Goal: Transaction & Acquisition: Purchase product/service

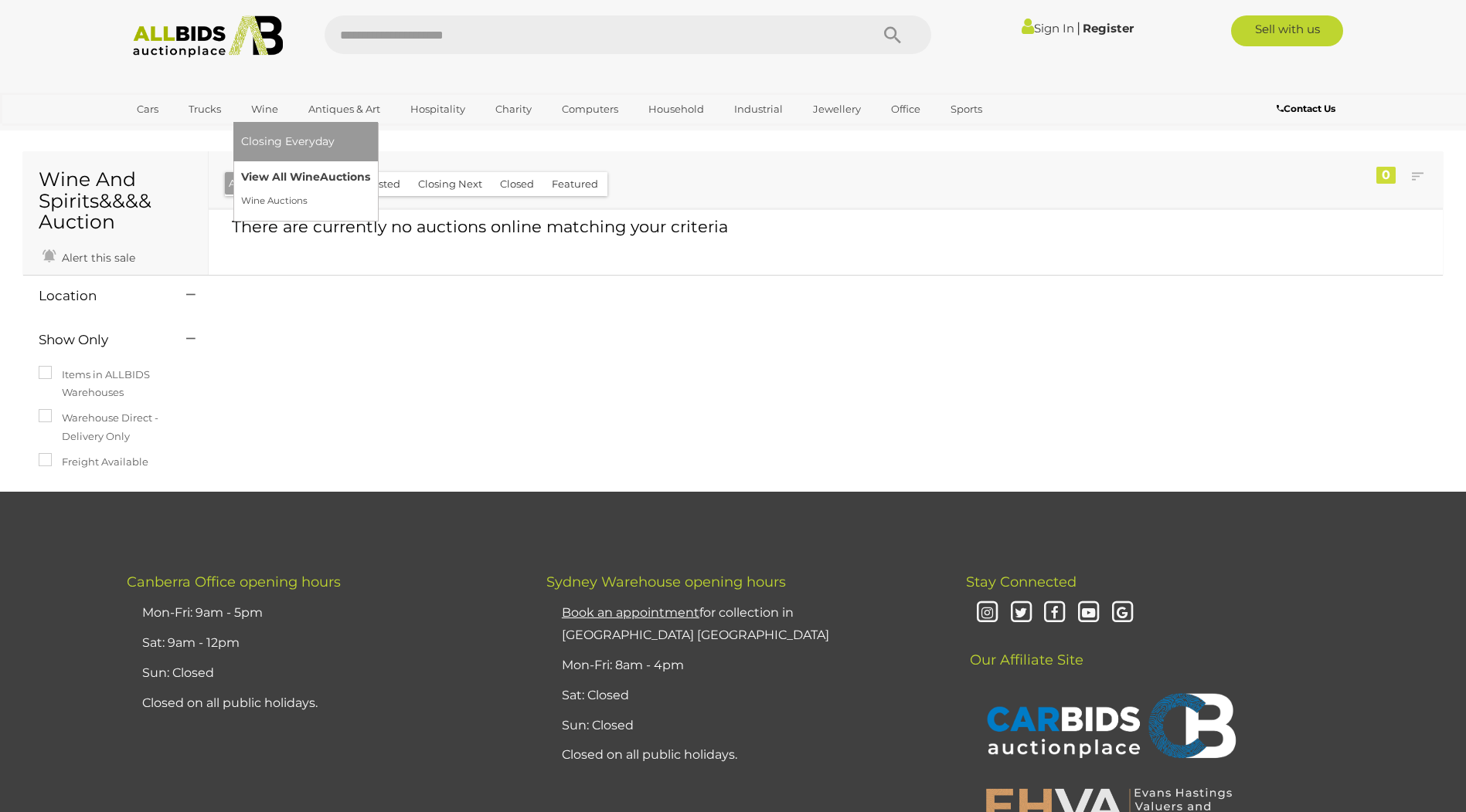
click at [282, 174] on link "View All Wine Auctions" at bounding box center [305, 177] width 129 height 24
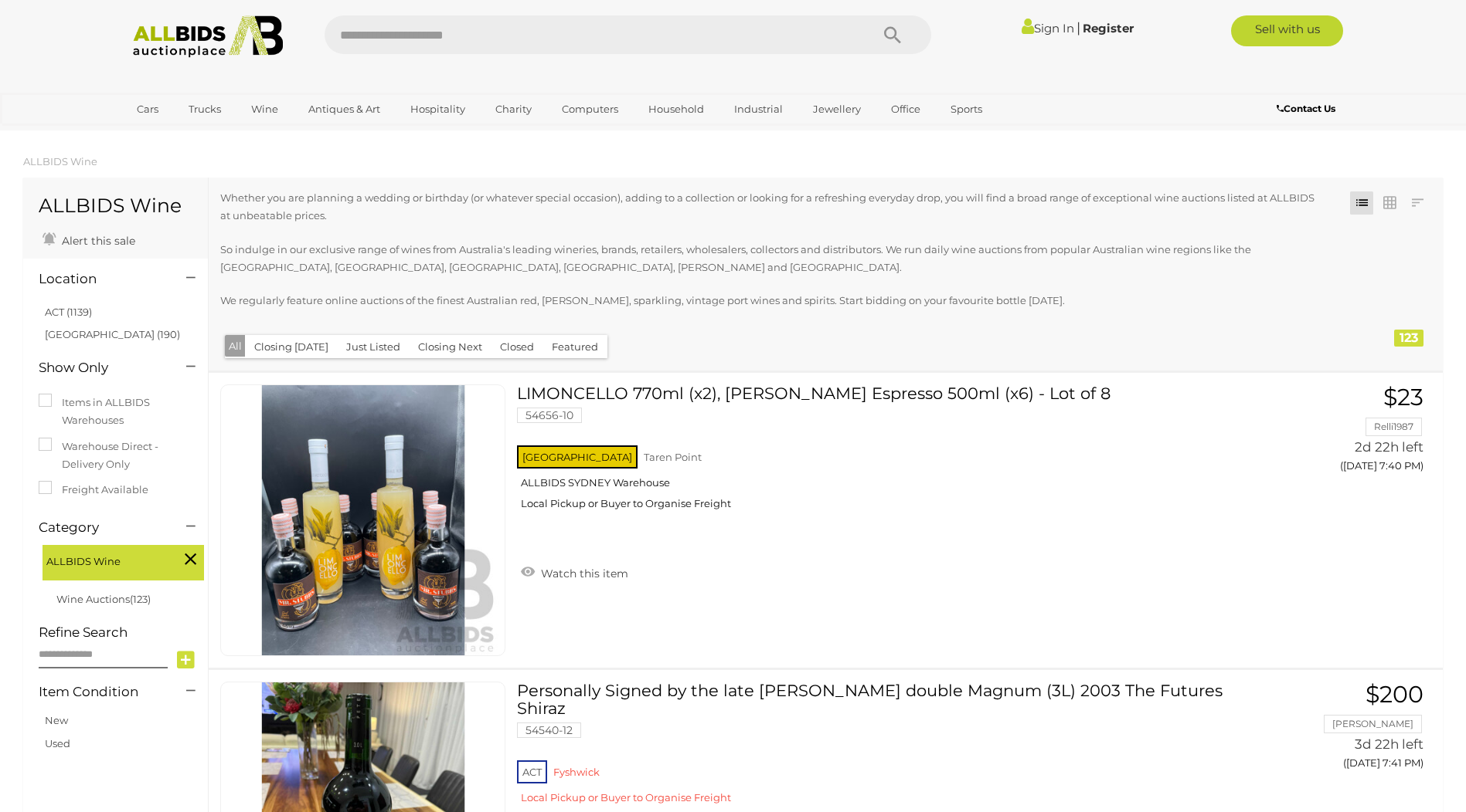
click at [282, 350] on button "Closing [DATE]" at bounding box center [291, 347] width 93 height 24
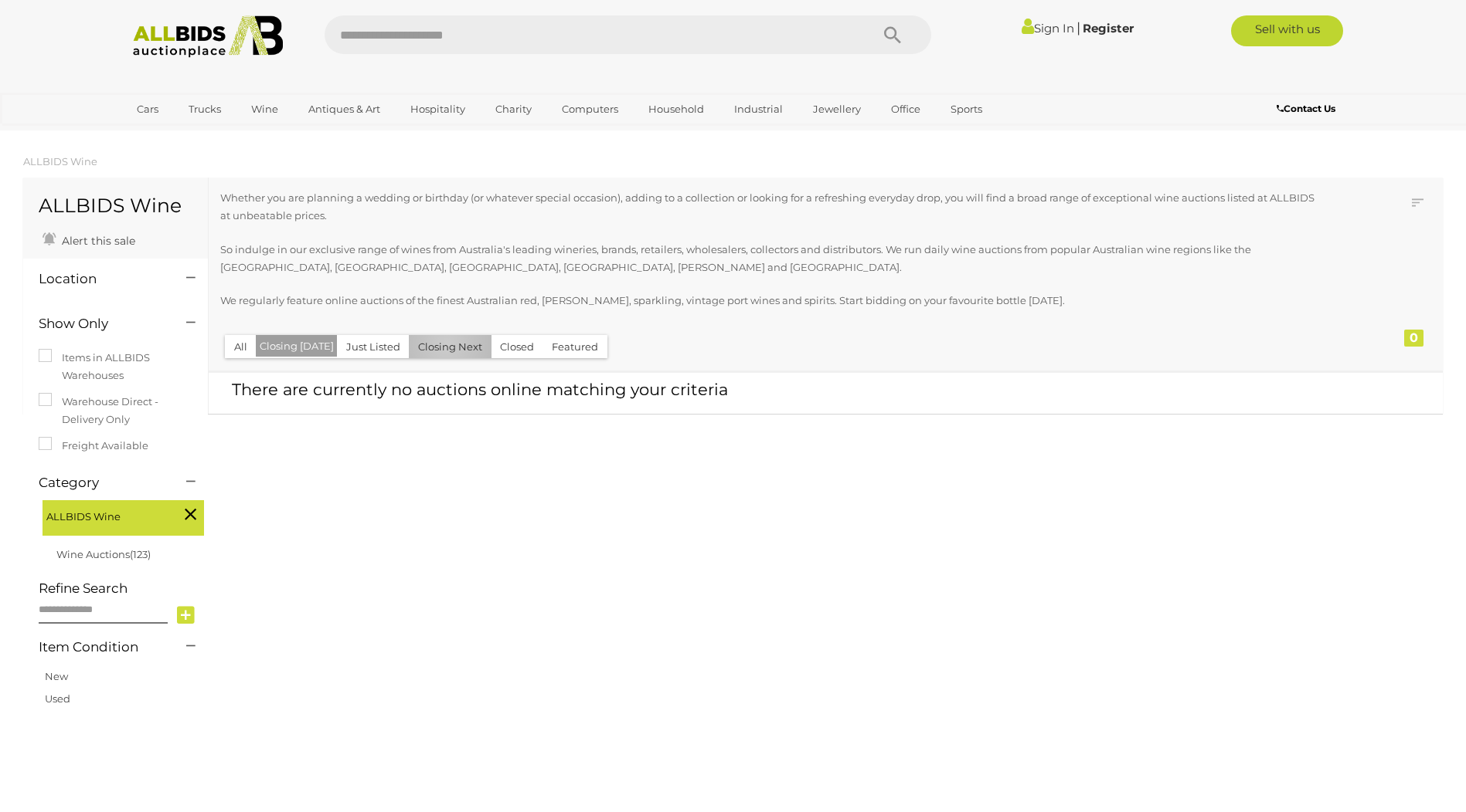
click at [441, 346] on button "Closing Next" at bounding box center [451, 347] width 83 height 24
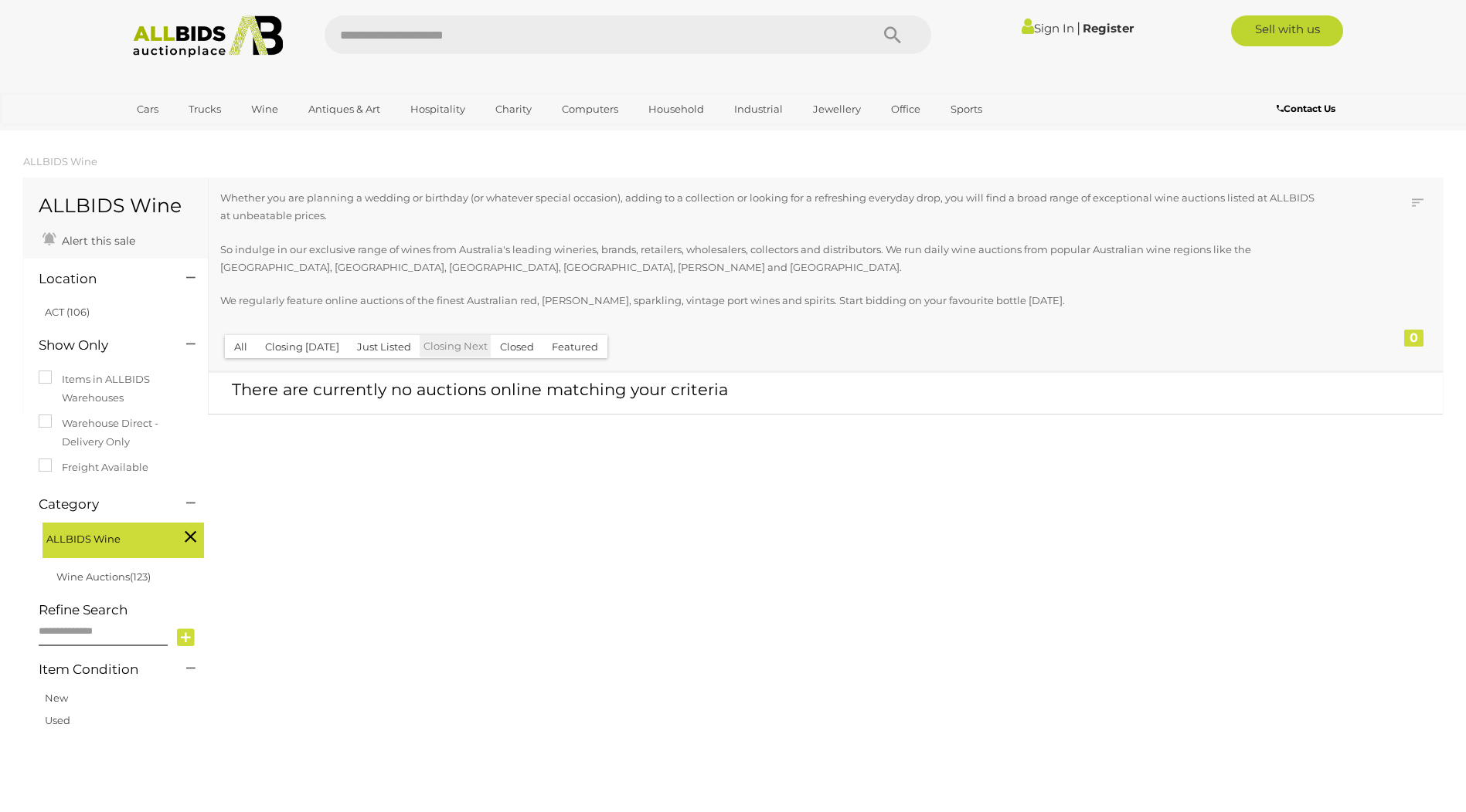
click at [501, 346] on button "Closed" at bounding box center [517, 347] width 53 height 24
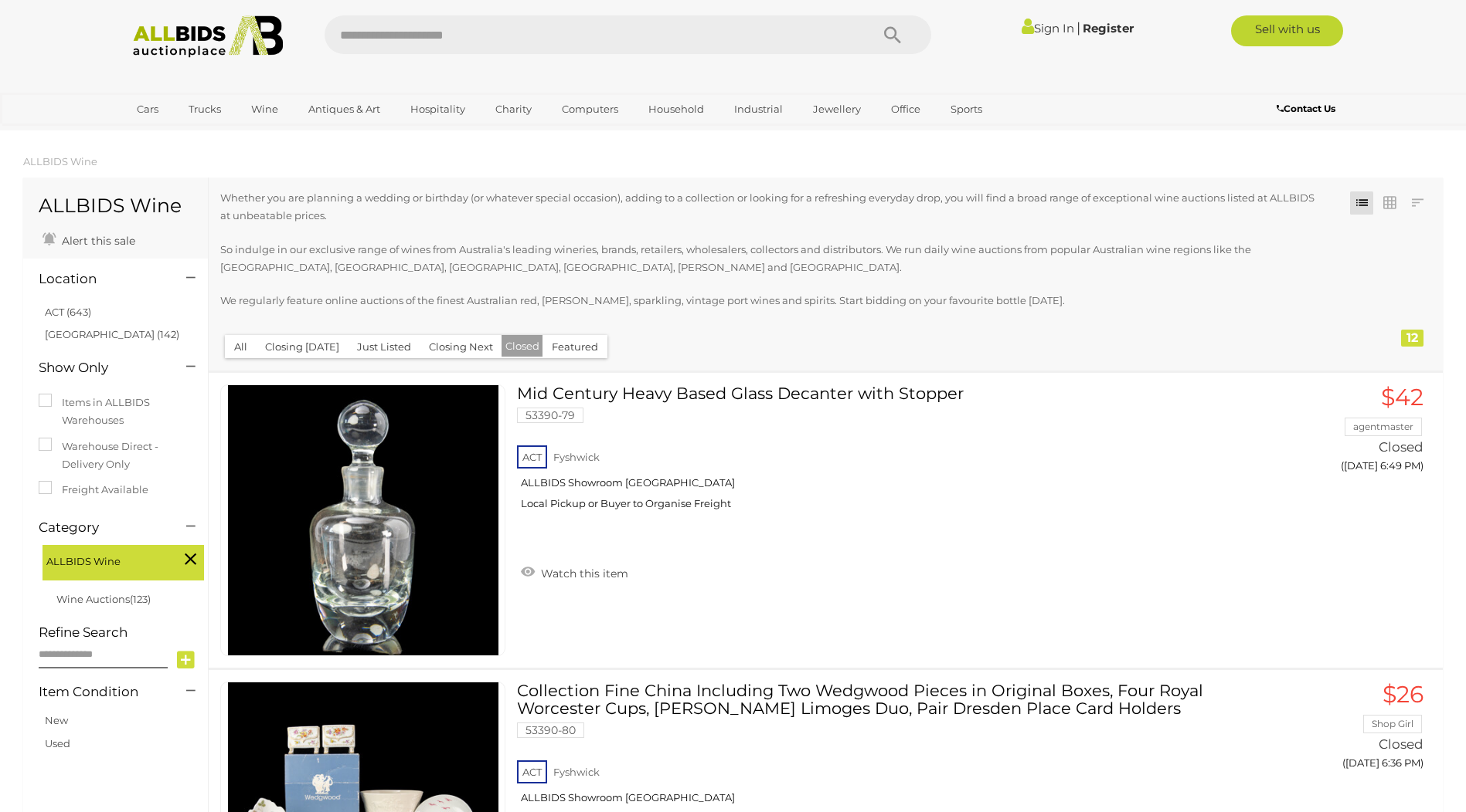
click at [564, 345] on button "Featured" at bounding box center [574, 347] width 65 height 24
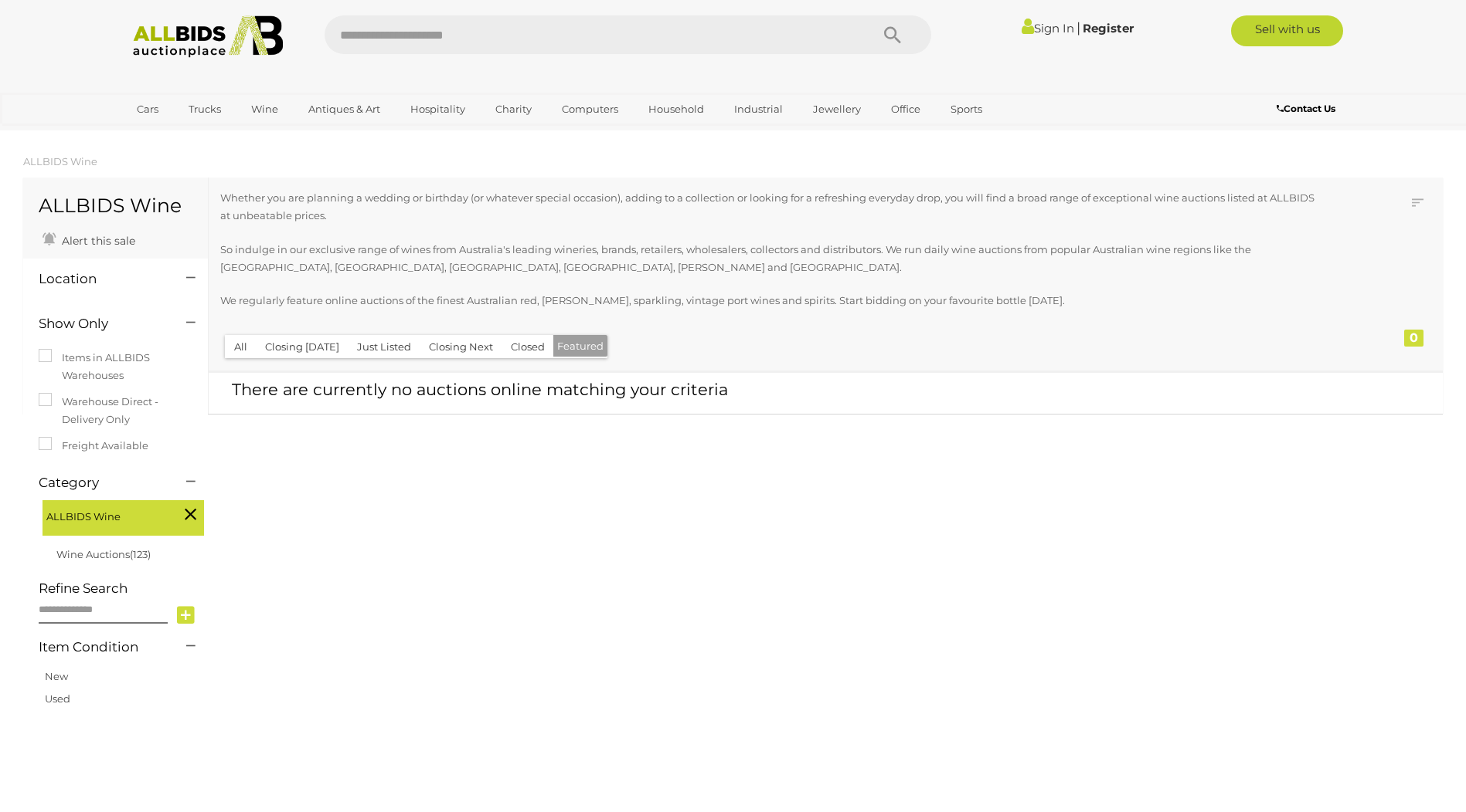
click at [240, 346] on button "All" at bounding box center [241, 347] width 32 height 24
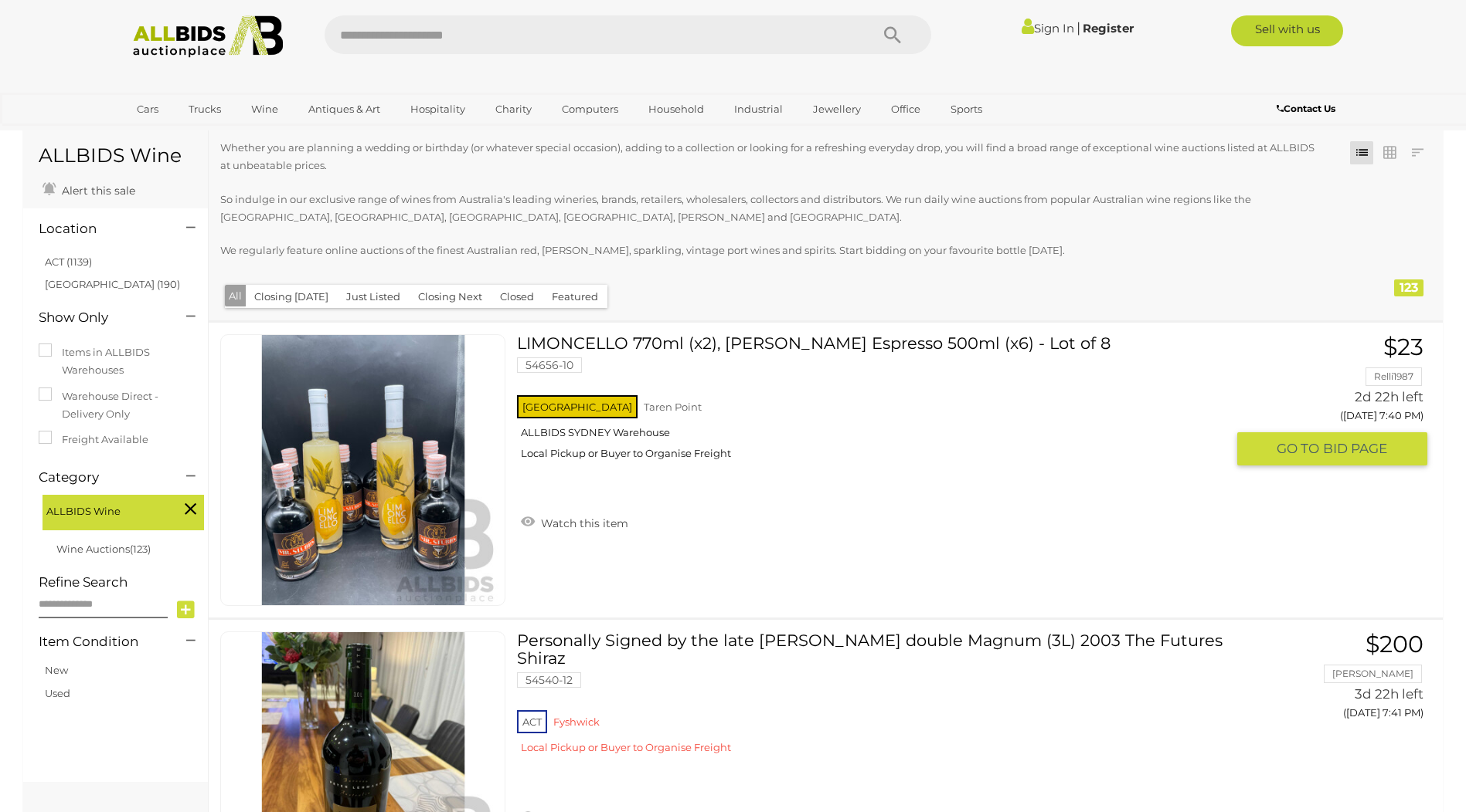
scroll to position [77, 0]
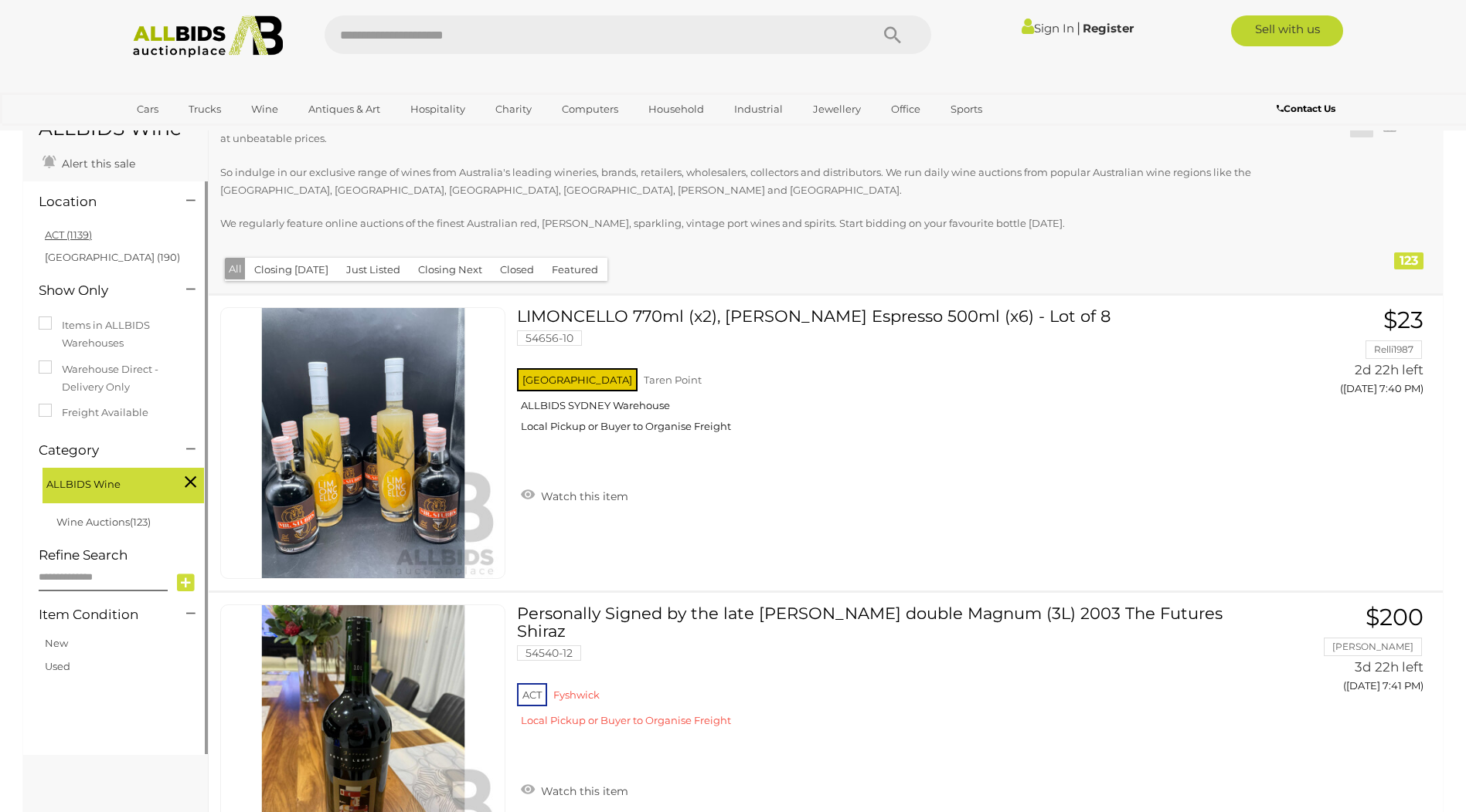
click at [86, 232] on link "ACT (1139)" at bounding box center [68, 234] width 47 height 12
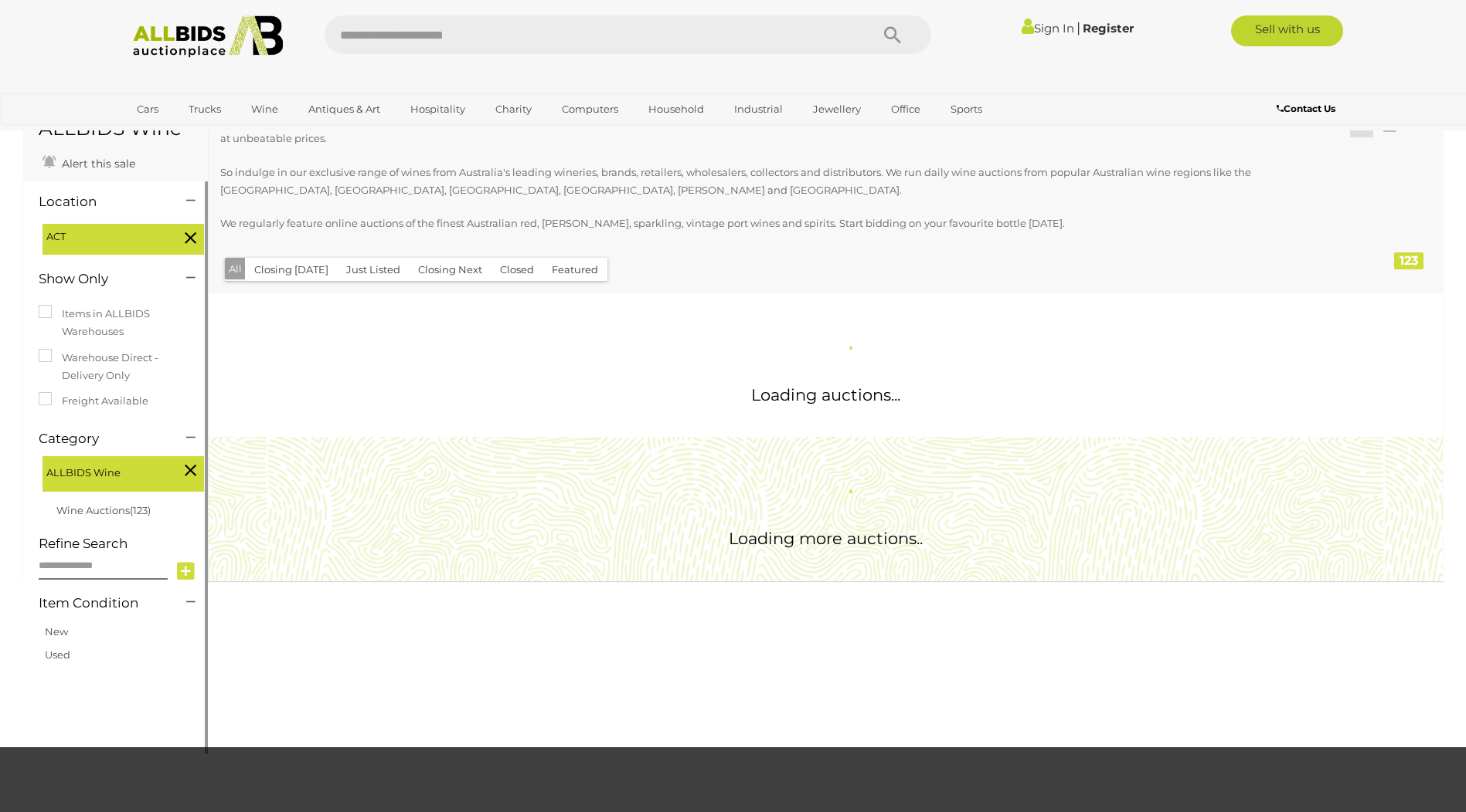
scroll to position [0, 0]
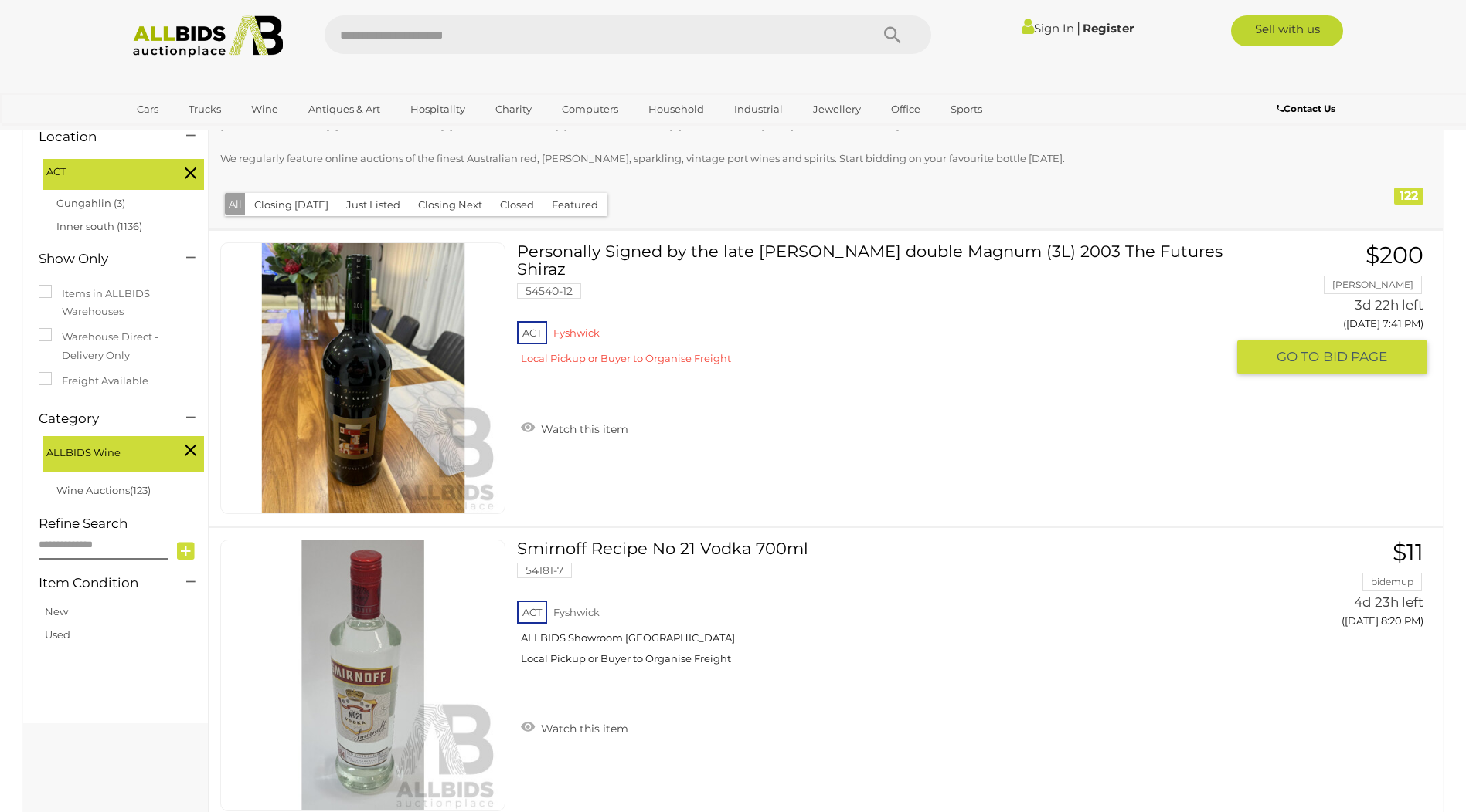
scroll to position [155, 0]
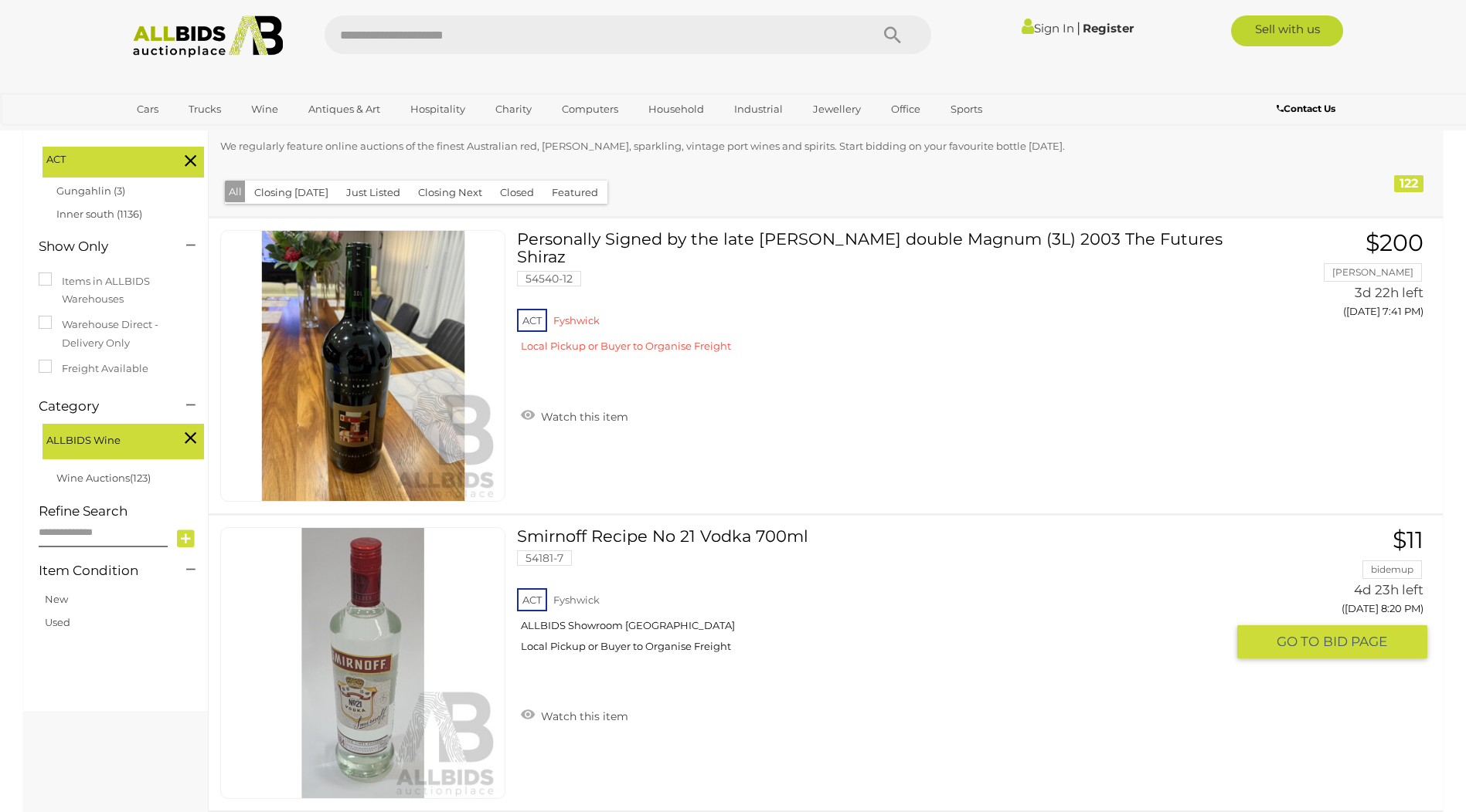
click at [657, 646] on div "ACT Fyshwick ALLBIDS Showroom Fyshwick Local Pickup or Buyer to Organise Freight" at bounding box center [871, 625] width 708 height 79
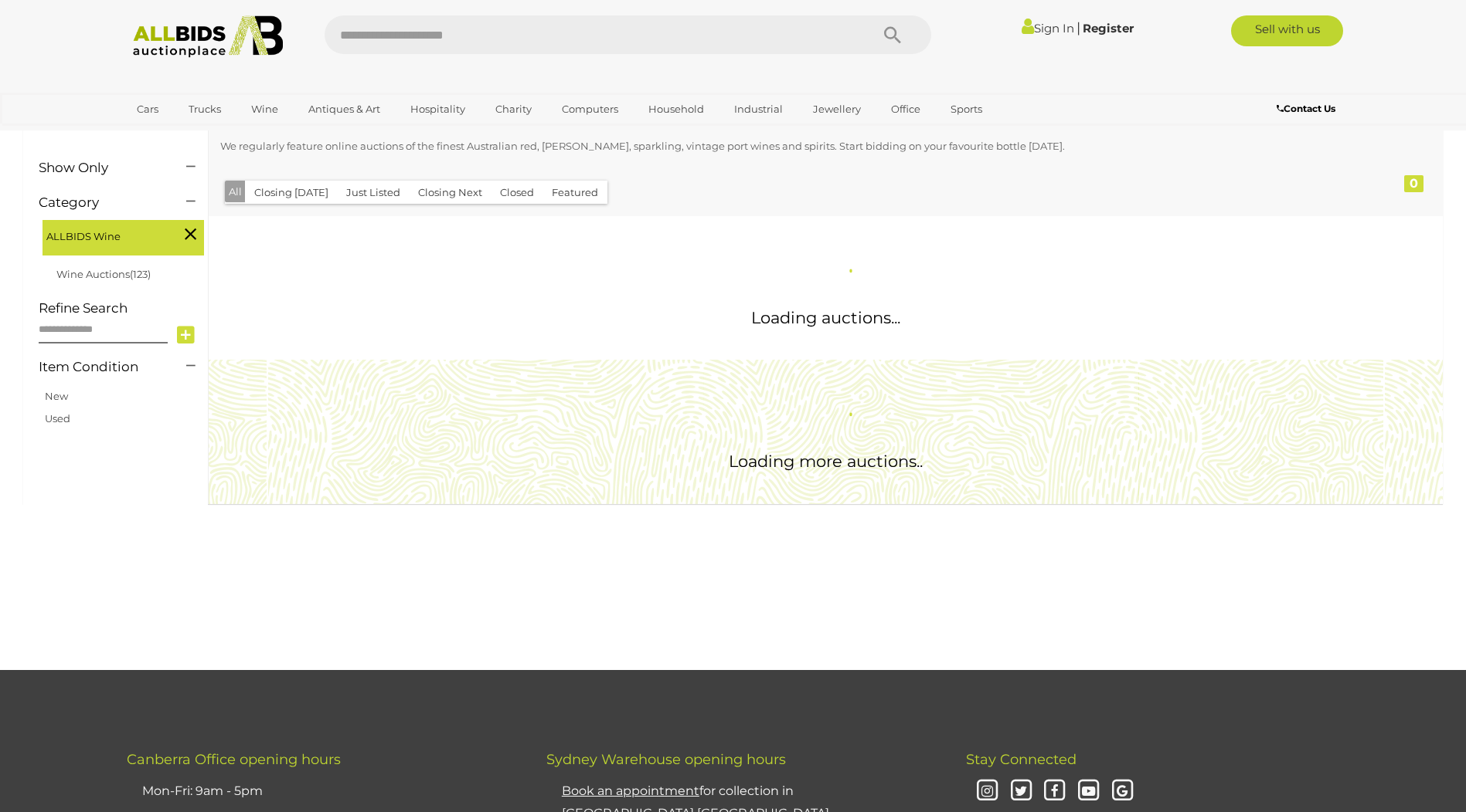
scroll to position [155, 0]
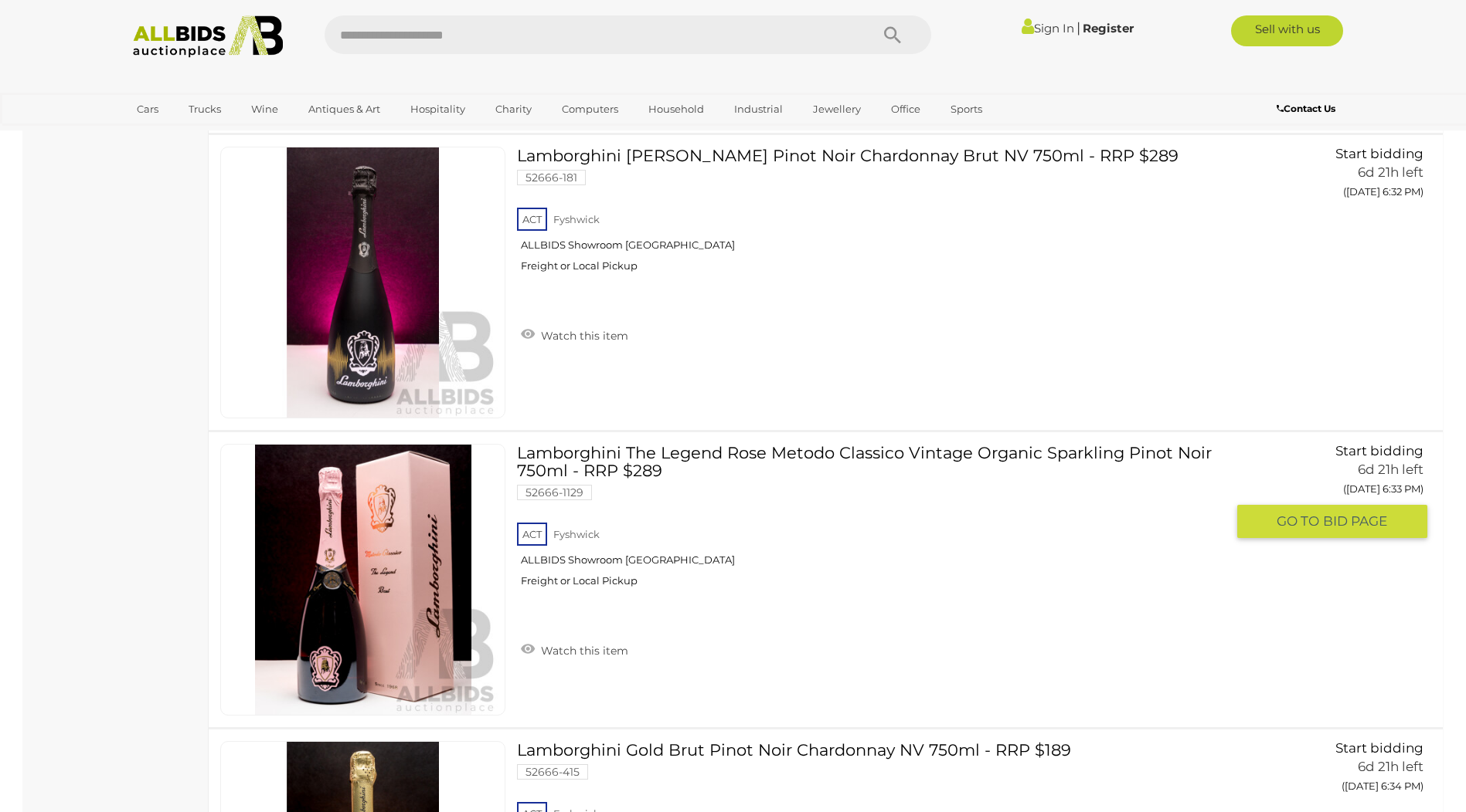
scroll to position [1504, 0]
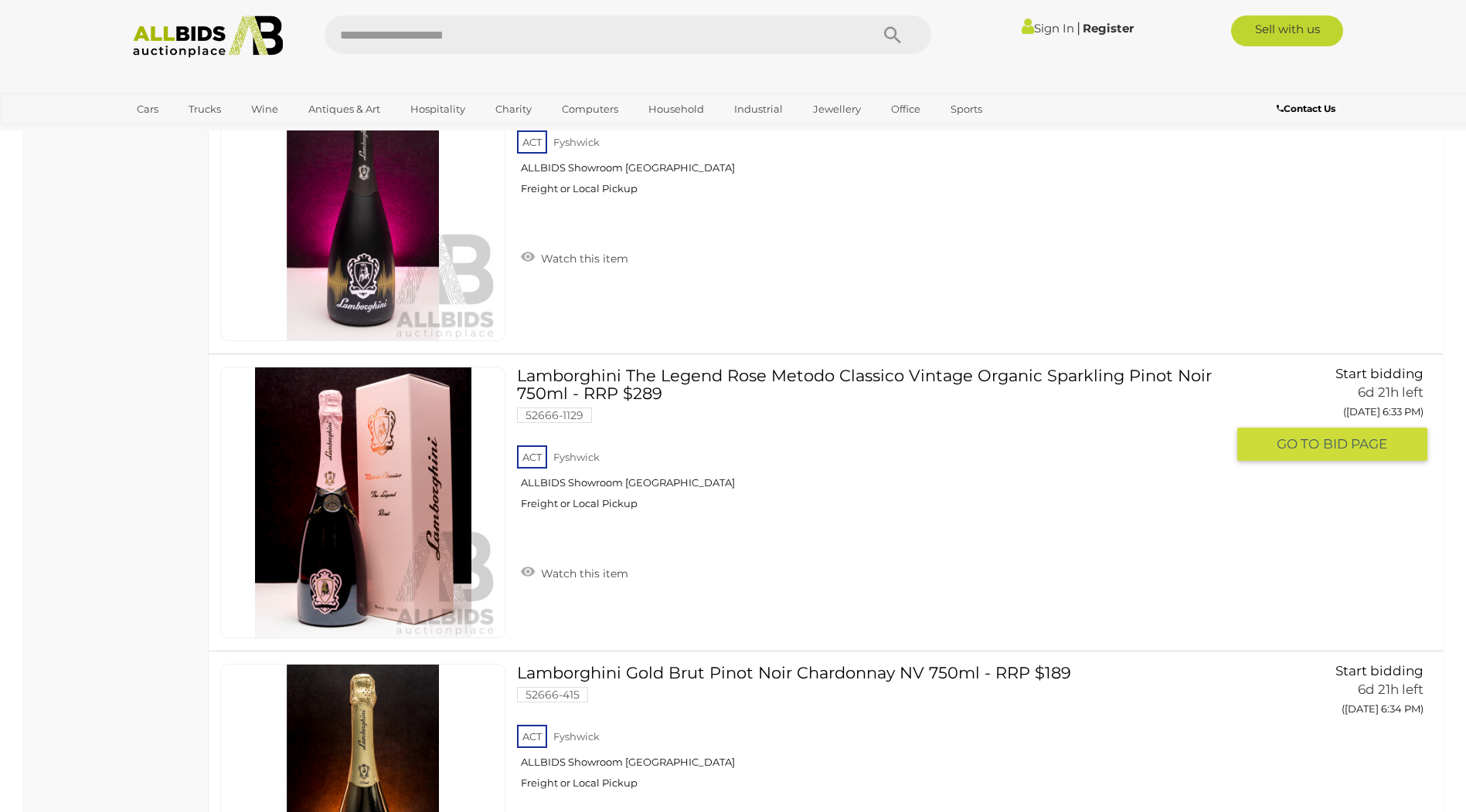
click at [759, 380] on link "Lamborghini The Legend Rose Metodo Classico Vintage Organic Sparkling Pinot Noi…" at bounding box center [877, 445] width 697 height 155
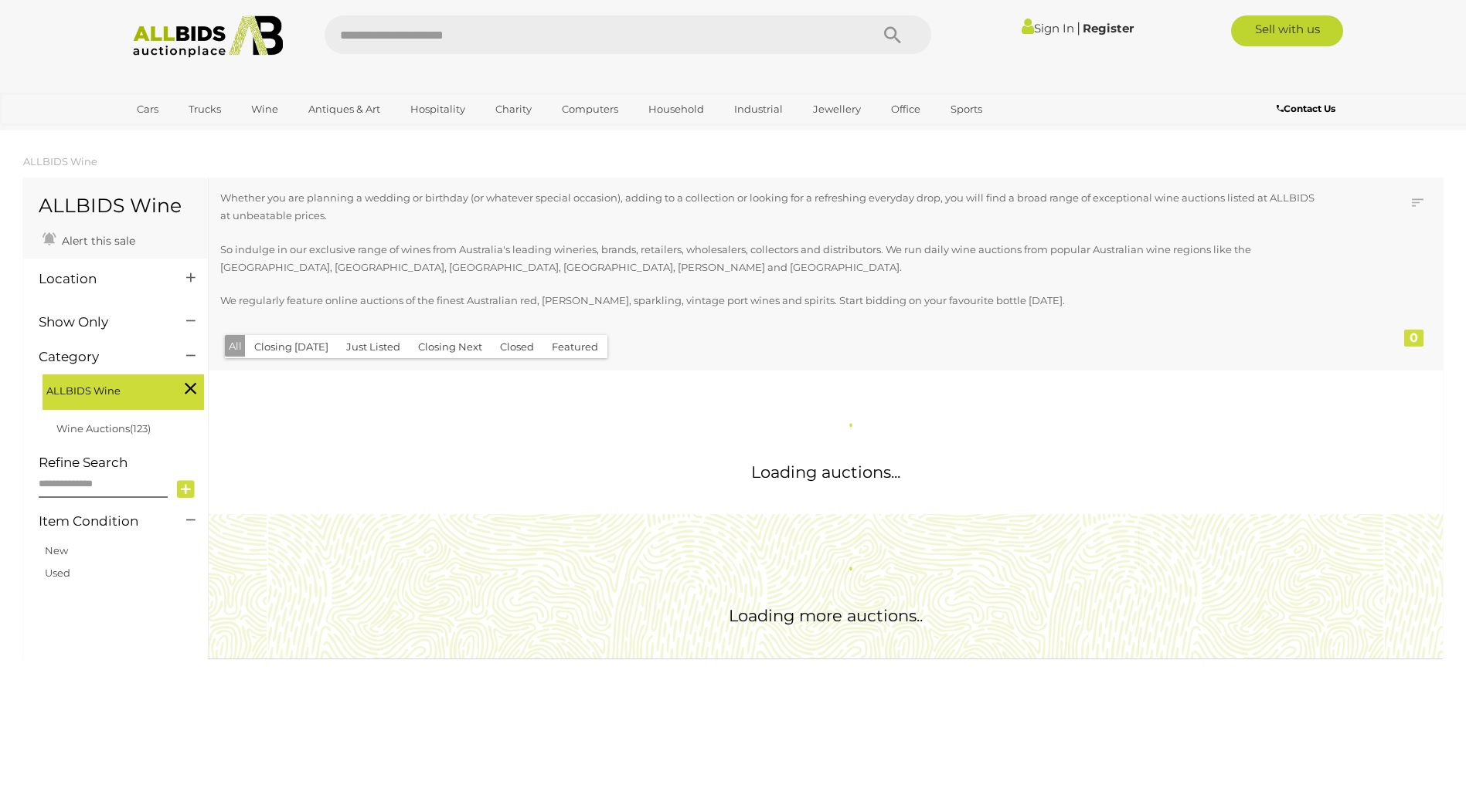
scroll to position [721, 0]
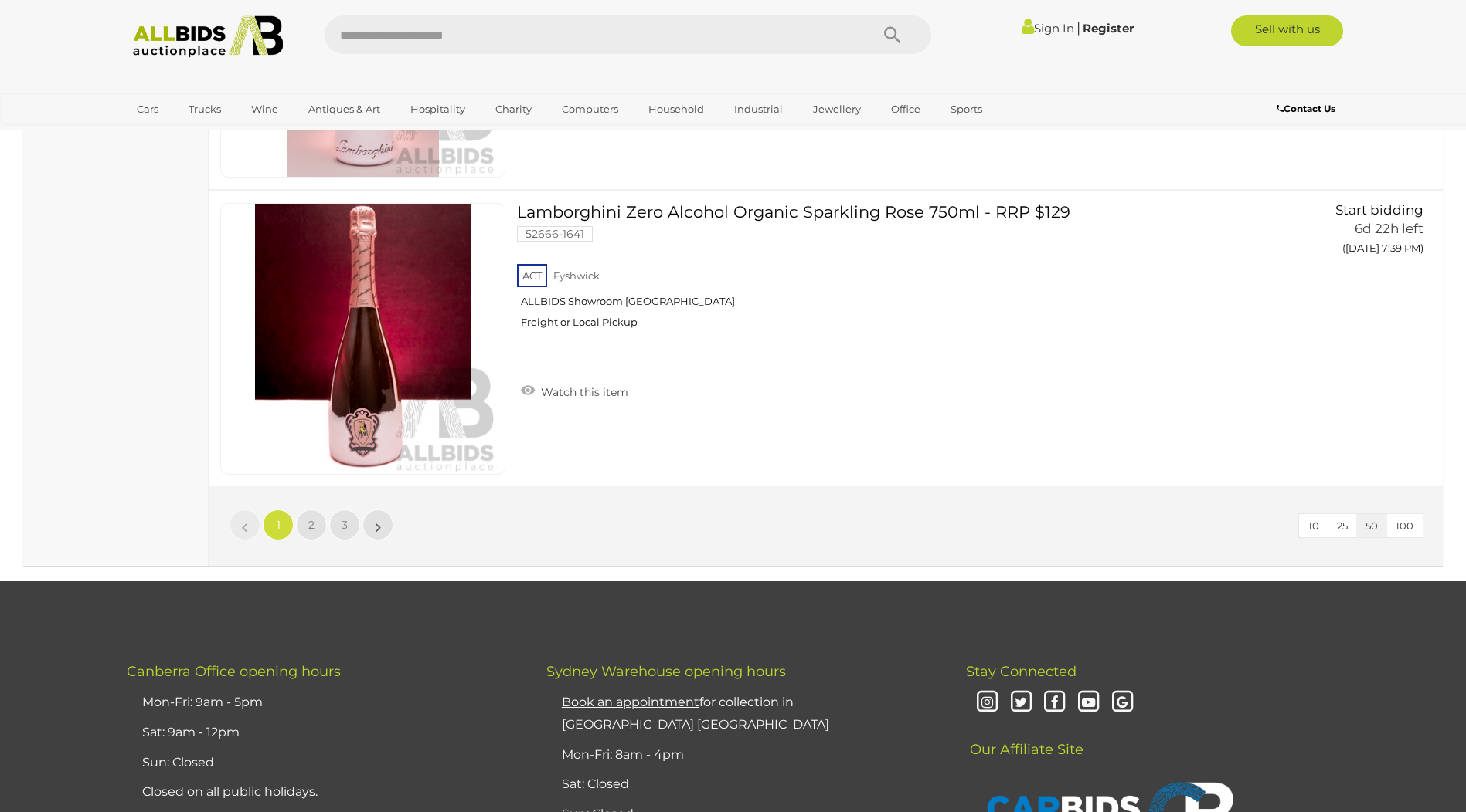
scroll to position [15060, 0]
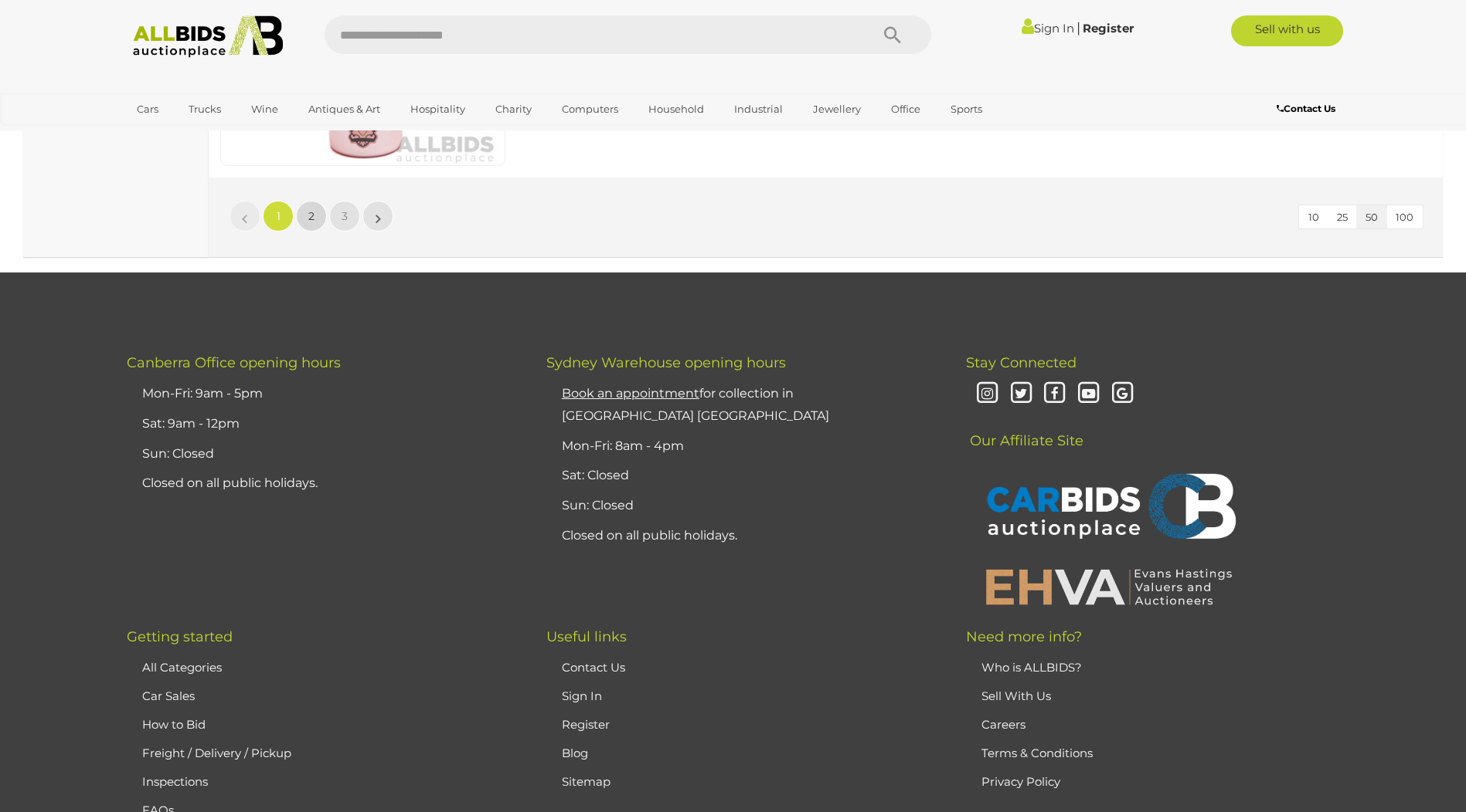
click at [306, 213] on link "2" at bounding box center [311, 216] width 31 height 31
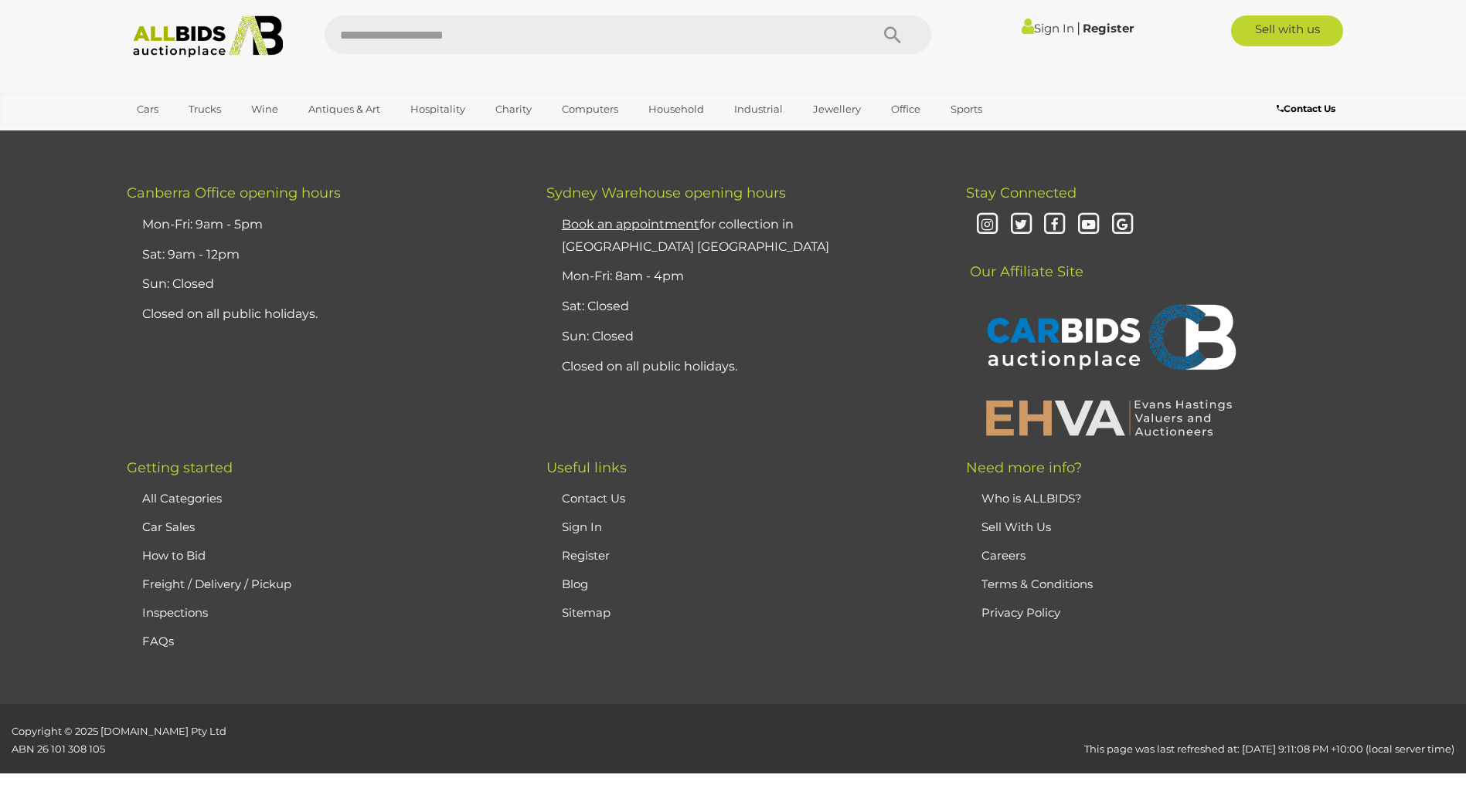
scroll to position [216, 0]
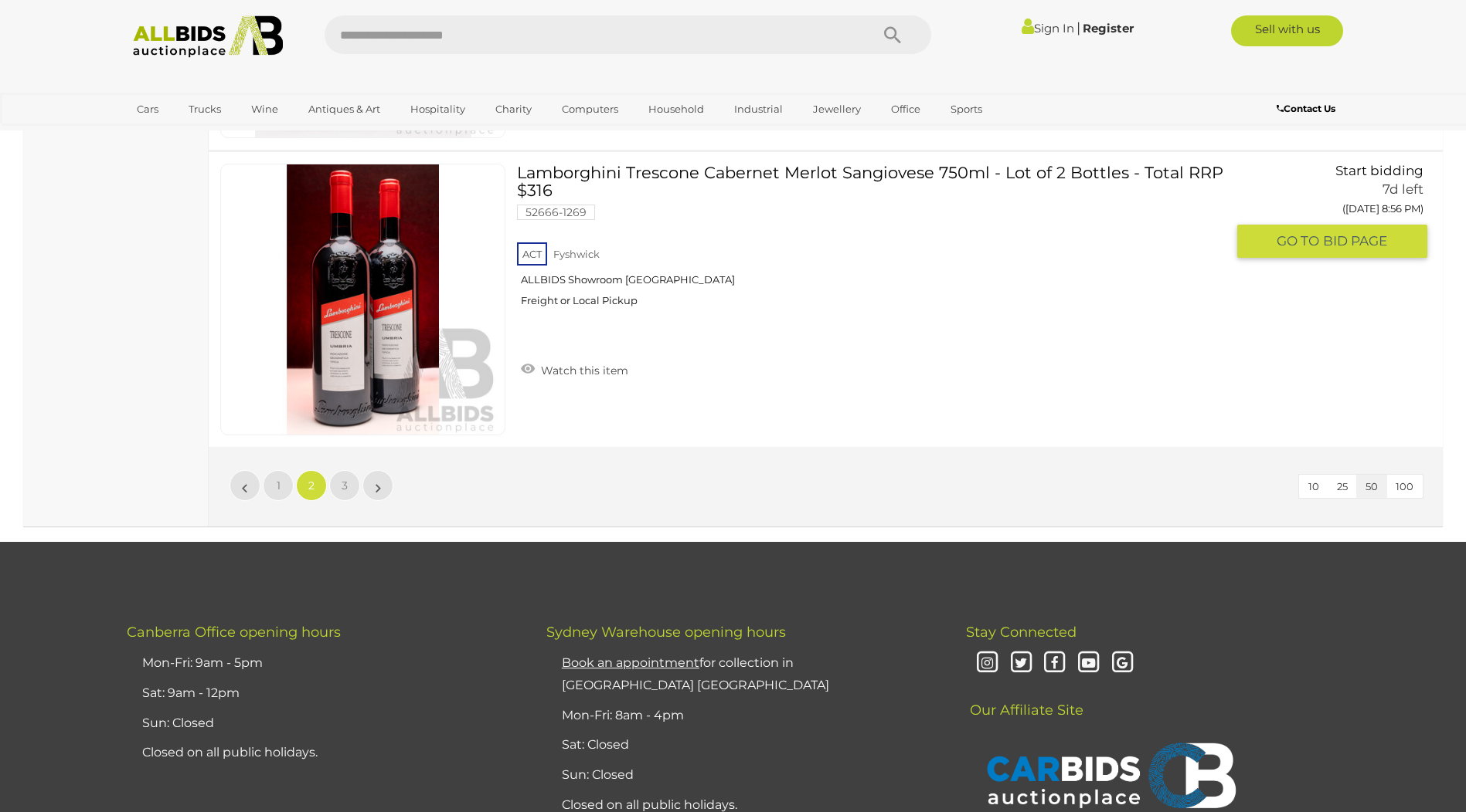
scroll to position [14890, 0]
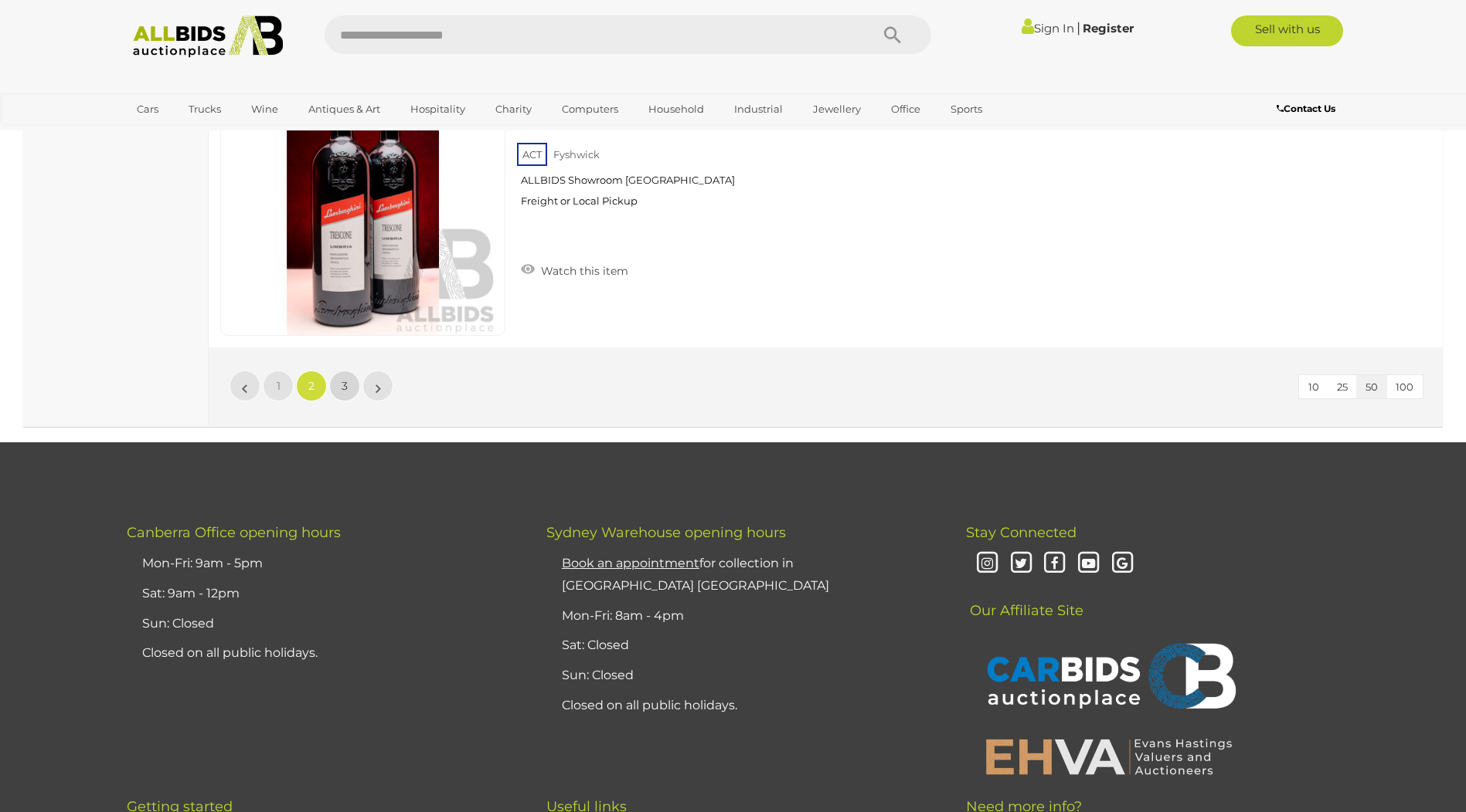
click at [346, 384] on span "3" at bounding box center [345, 386] width 7 height 14
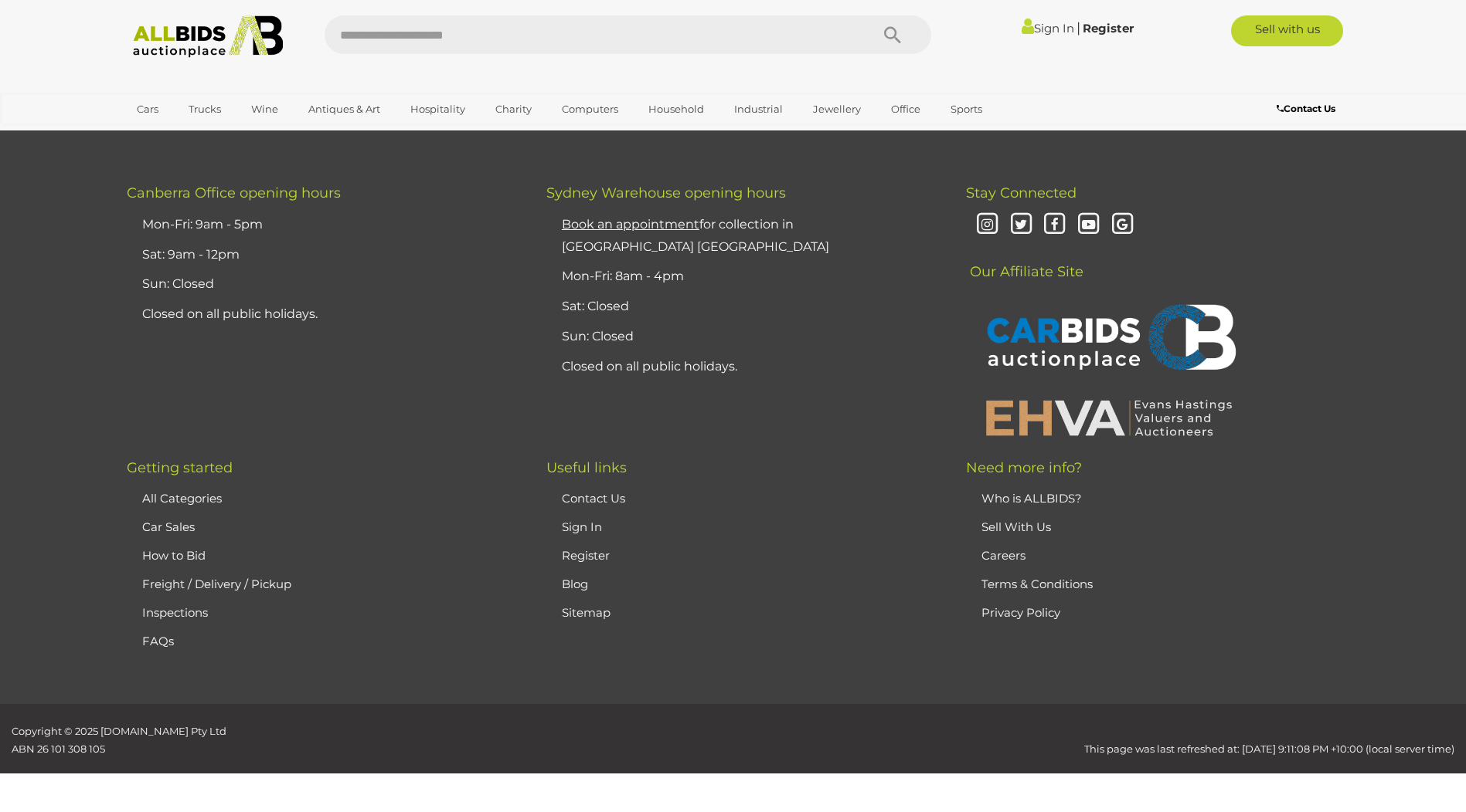
scroll to position [216, 0]
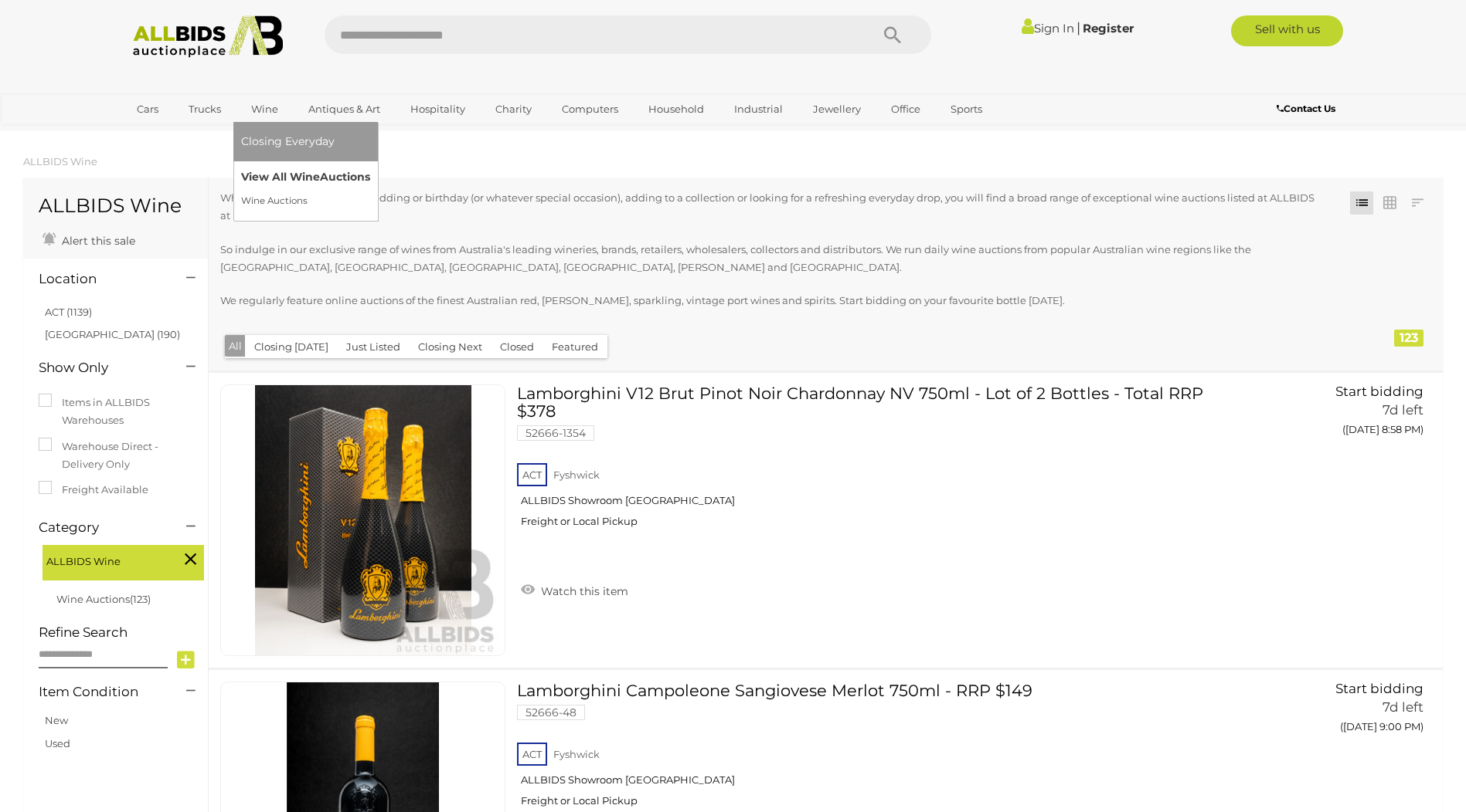
click at [281, 177] on link "View All Wine Auctions" at bounding box center [305, 177] width 129 height 24
click at [282, 175] on link "View All Wine Auctions" at bounding box center [305, 177] width 129 height 24
click at [284, 198] on link "Wine Auctions" at bounding box center [302, 200] width 123 height 24
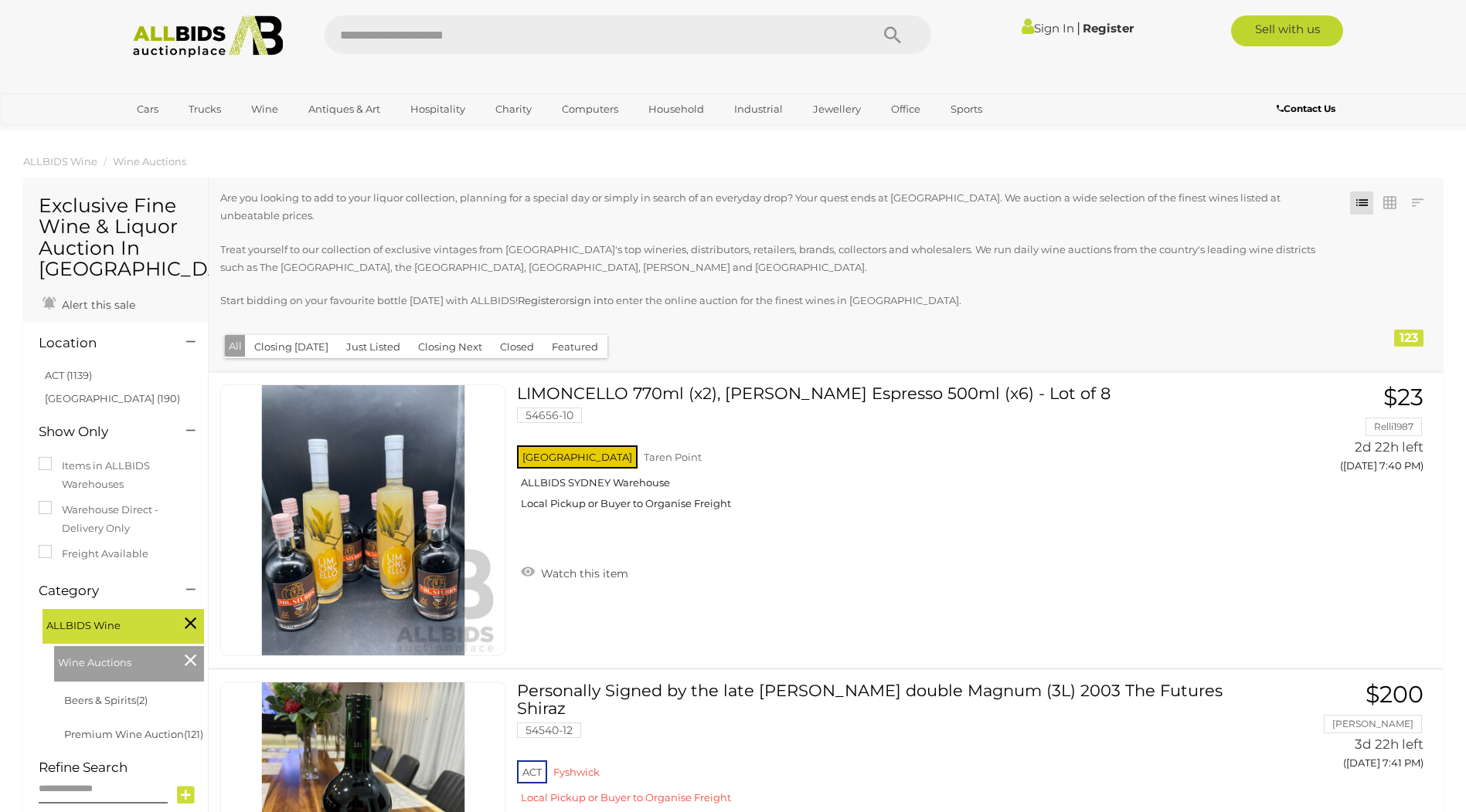
click at [1359, 201] on link at bounding box center [1361, 203] width 24 height 24
click at [811, 384] on link "LIMONCELLO 770ml (x2), MR. STUBBS Espresso 500ml (x6) - Lot of 8 54656-10 NSW T…" at bounding box center [877, 453] width 697 height 138
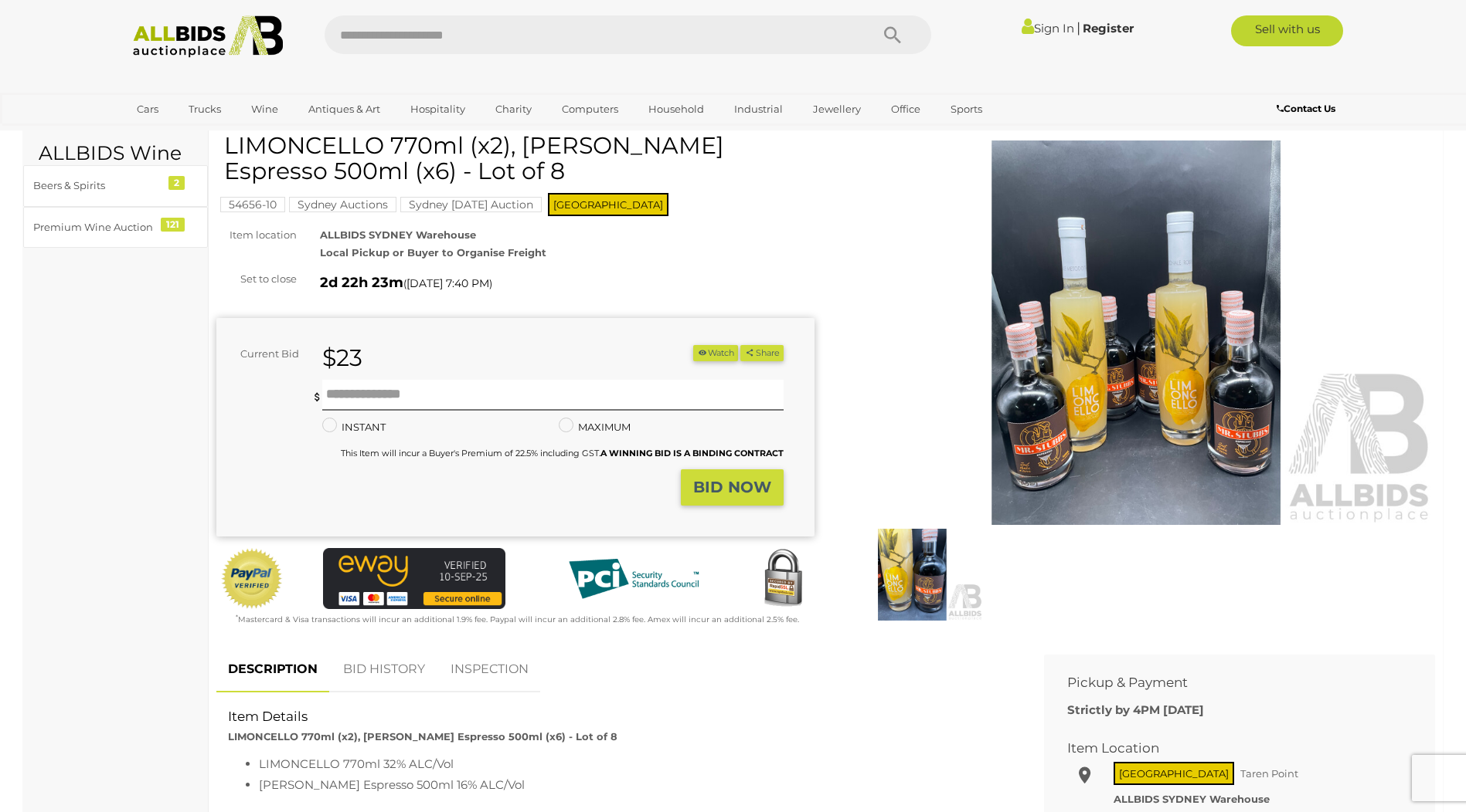
scroll to position [77, 0]
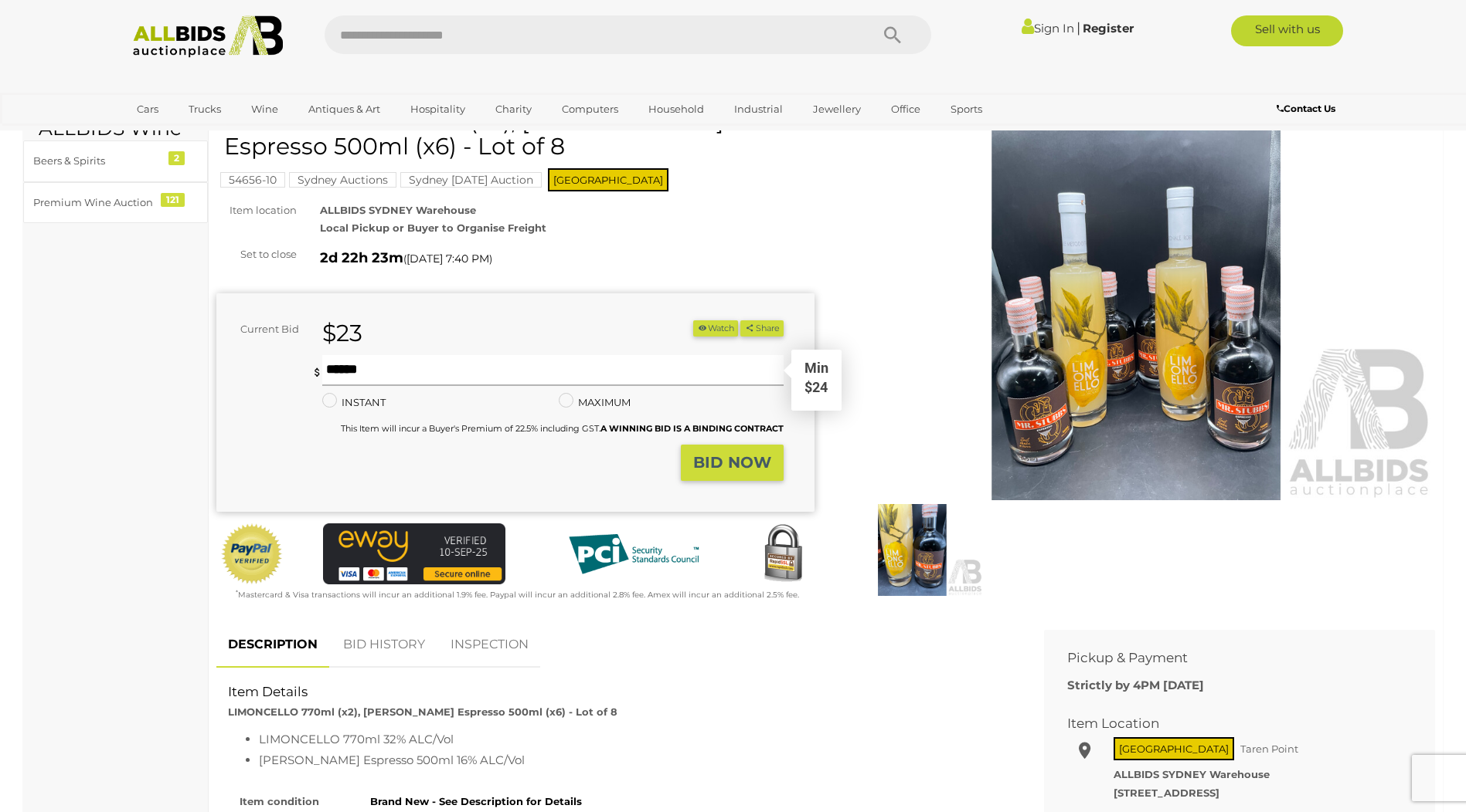
click at [379, 372] on input "text" at bounding box center [552, 370] width 460 height 31
type input "**"
click at [725, 468] on strong "BID NOW" at bounding box center [732, 463] width 78 height 19
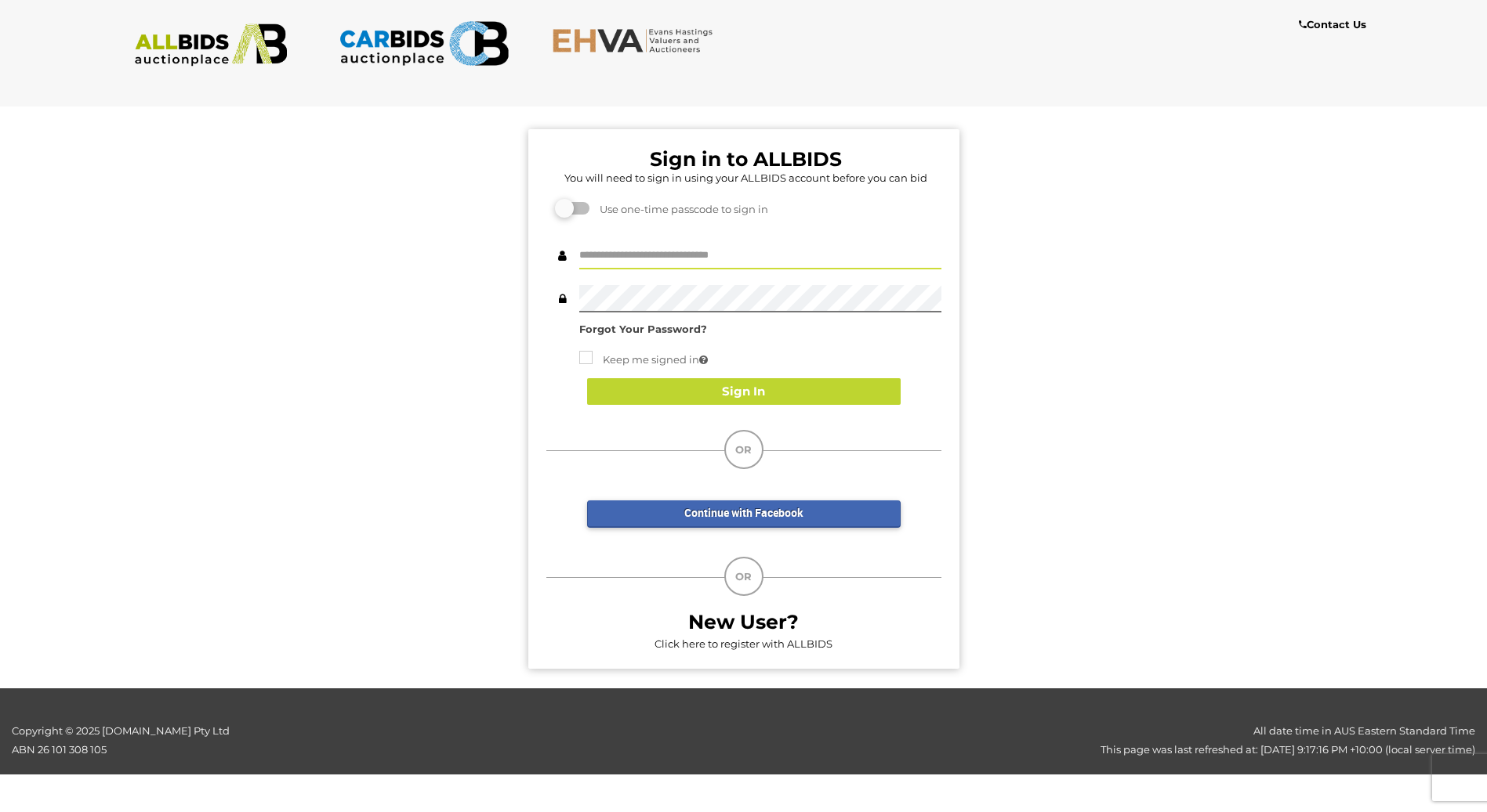
click at [645, 255] on input "text" at bounding box center [760, 256] width 362 height 28
type input "**********"
click at [721, 394] on button "Sign In" at bounding box center [744, 392] width 313 height 28
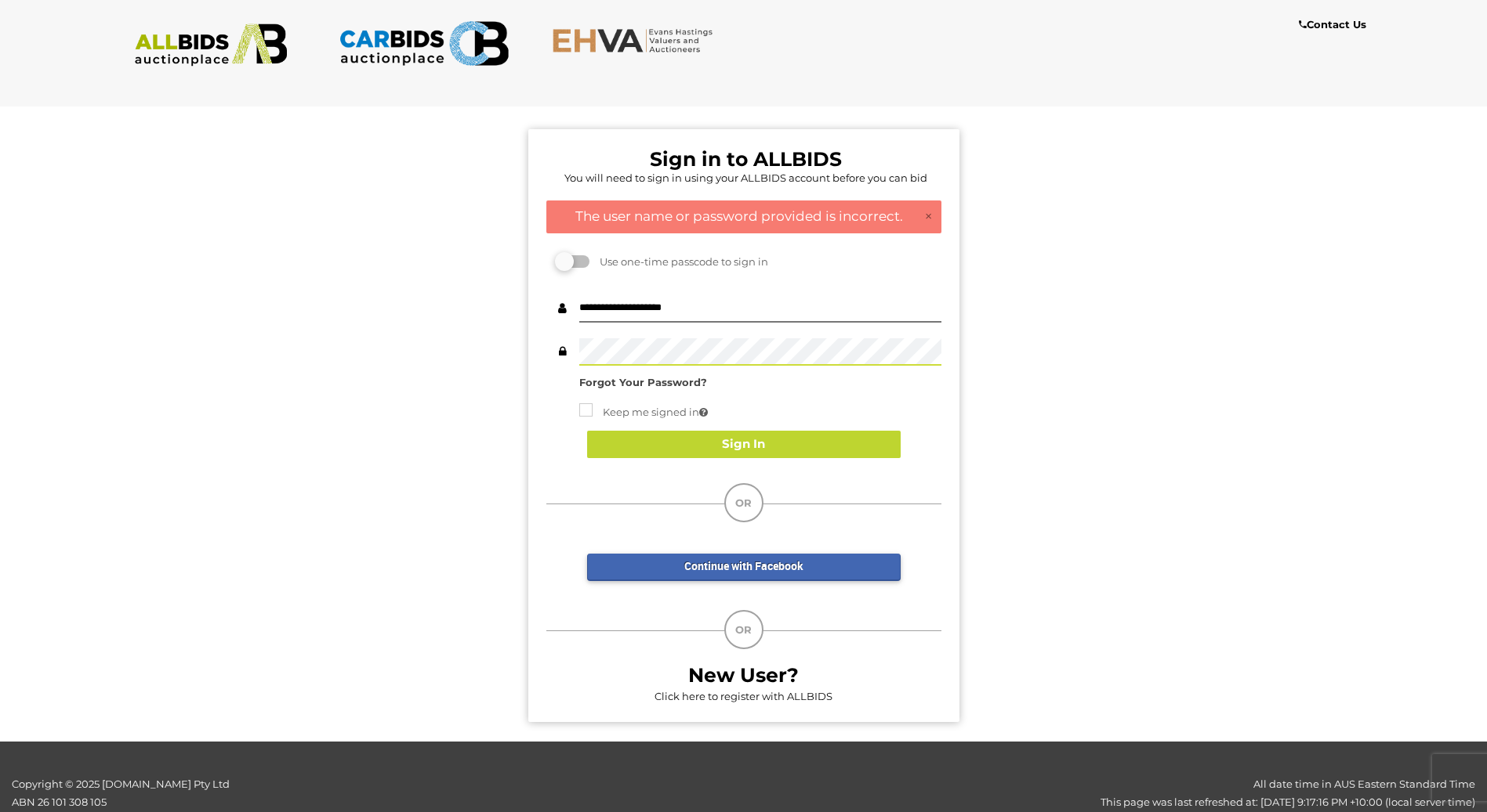
click at [571, 356] on div at bounding box center [744, 351] width 395 height 28
click at [733, 448] on button "Sign In" at bounding box center [744, 444] width 313 height 28
click at [1021, 183] on div "Sign in to ALLBIDS You will need to sign in using your ALLBIDS account before y…" at bounding box center [744, 417] width 1510 height 647
click at [1216, 259] on div "Sign in to ALLBIDS You will need to sign in using your ALLBIDS account before y…" at bounding box center [744, 417] width 1510 height 647
click at [609, 381] on strong "Forgot Your Password?" at bounding box center [642, 382] width 127 height 12
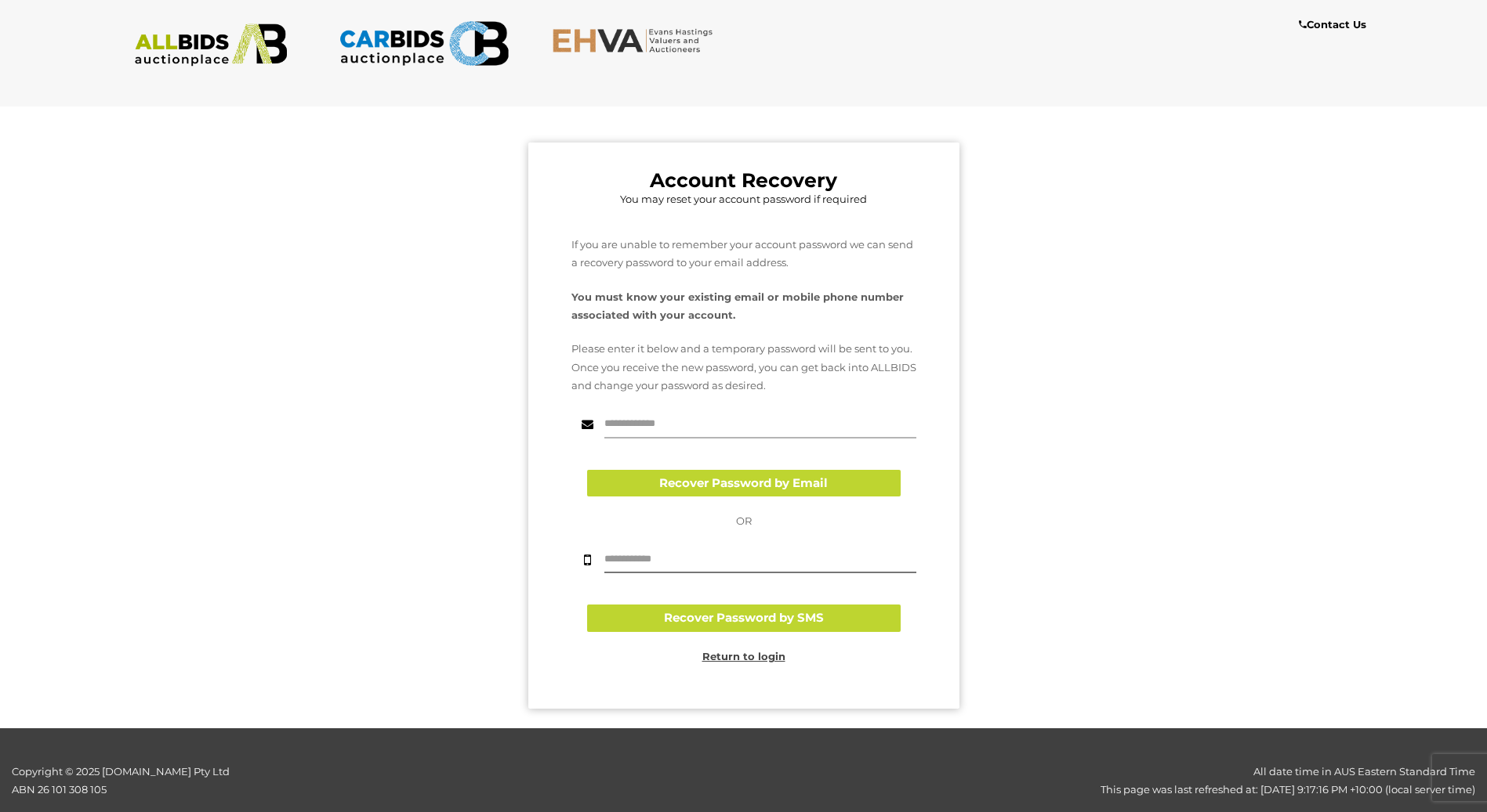
click at [655, 427] on input "text" at bounding box center [761, 424] width 312 height 28
type input "**********"
click at [685, 481] on button "Recover Password by Email" at bounding box center [744, 484] width 313 height 28
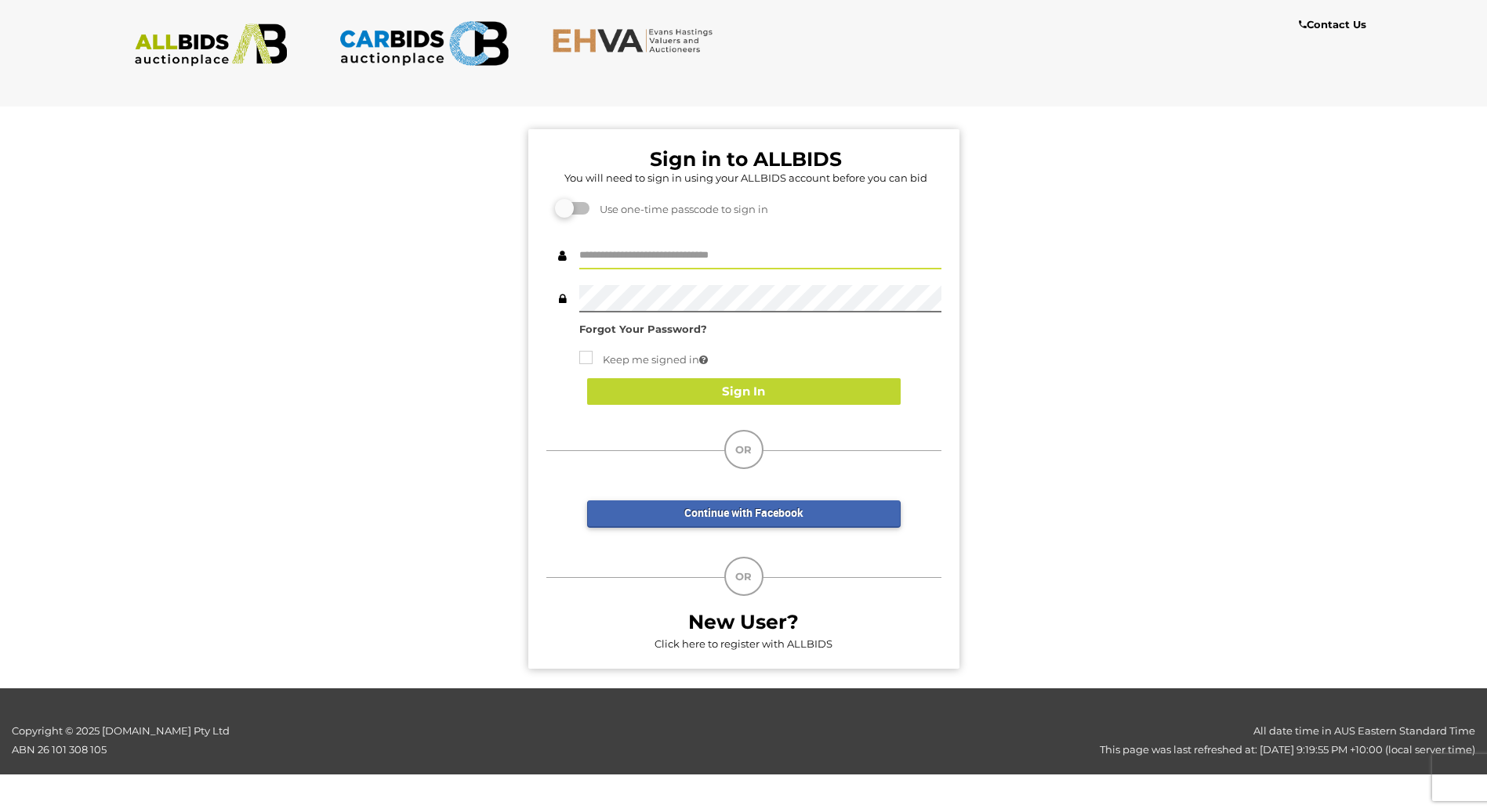
click at [642, 256] on input "text" at bounding box center [760, 256] width 362 height 28
type input "**********"
click at [674, 390] on button "Sign In" at bounding box center [744, 392] width 313 height 28
